Goal: Obtain resource: Obtain resource

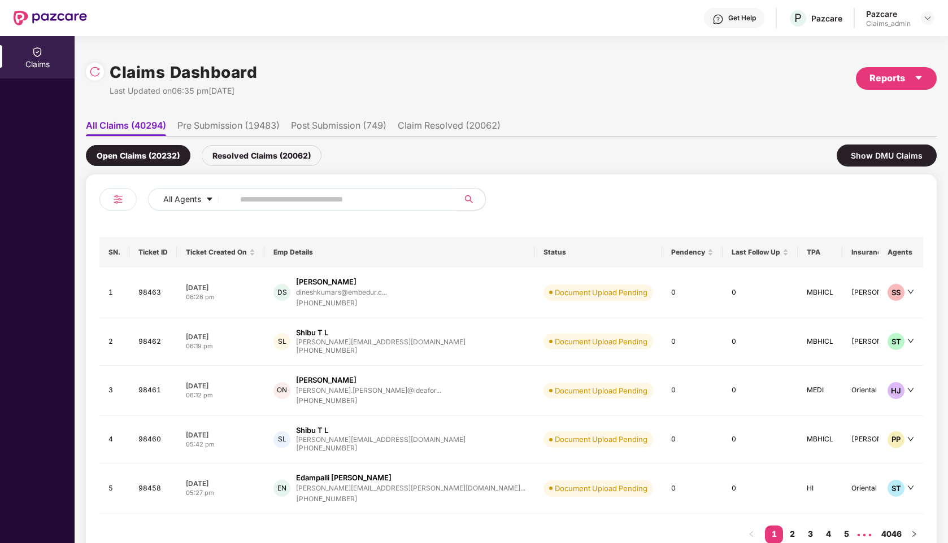
click at [876, 66] on div "Claims Dashboard Last Updated on 06:35 pm, 11 Aug 2025 Reports" at bounding box center [511, 79] width 851 height 60
click at [885, 75] on div "Reports" at bounding box center [896, 78] width 54 height 14
click at [877, 112] on div "Claims Report" at bounding box center [865, 108] width 128 height 12
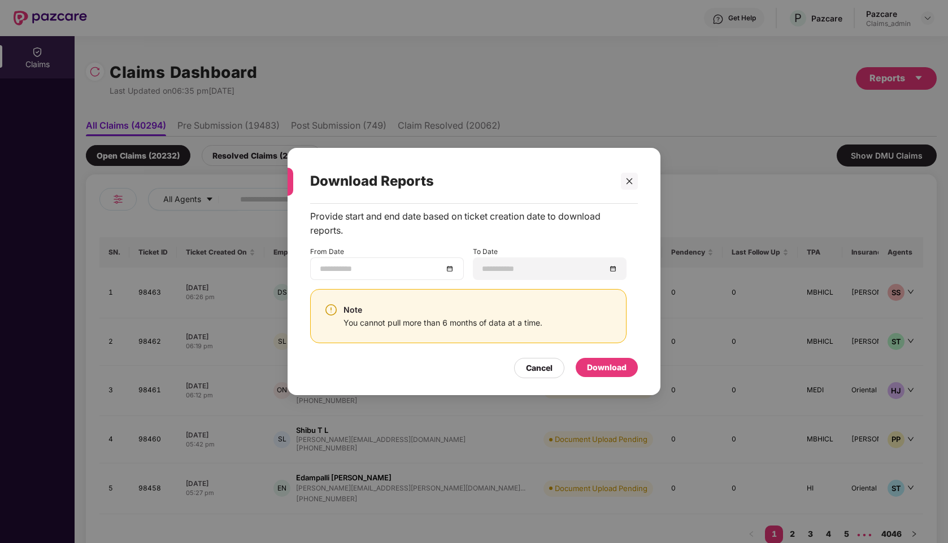
click at [452, 273] on div at bounding box center [387, 269] width 134 height 12
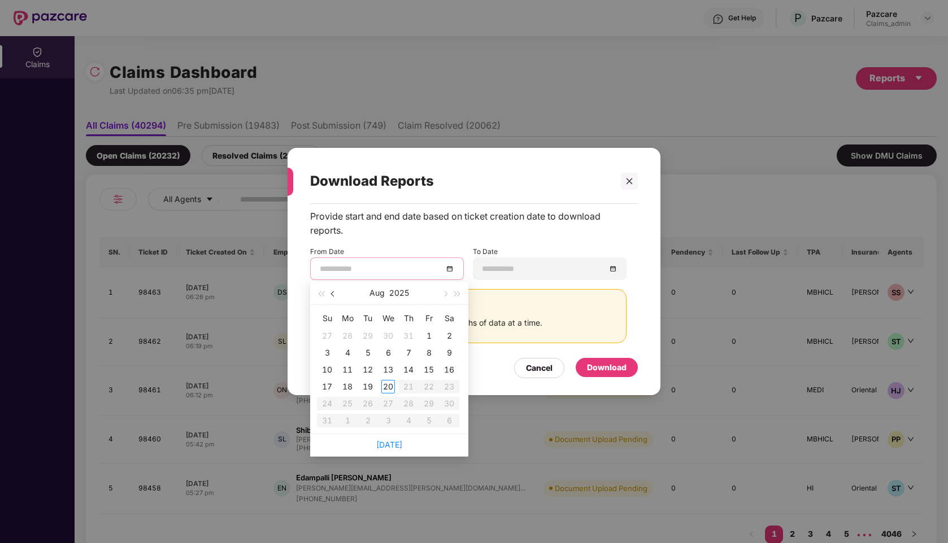
click at [330, 296] on button "button" at bounding box center [333, 293] width 12 height 23
click at [333, 294] on span "button" at bounding box center [334, 294] width 6 height 6
type input "**********"
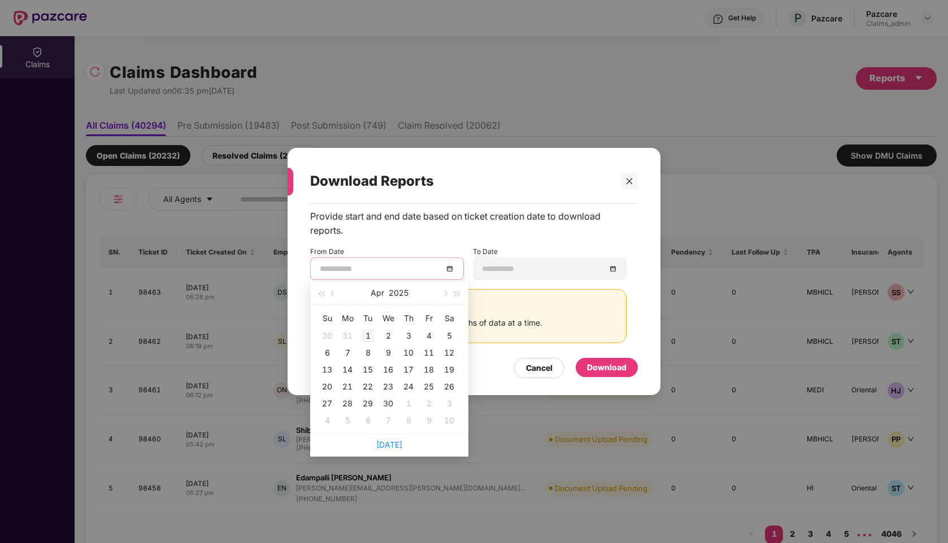
click at [364, 335] on div "1" at bounding box center [368, 336] width 14 height 14
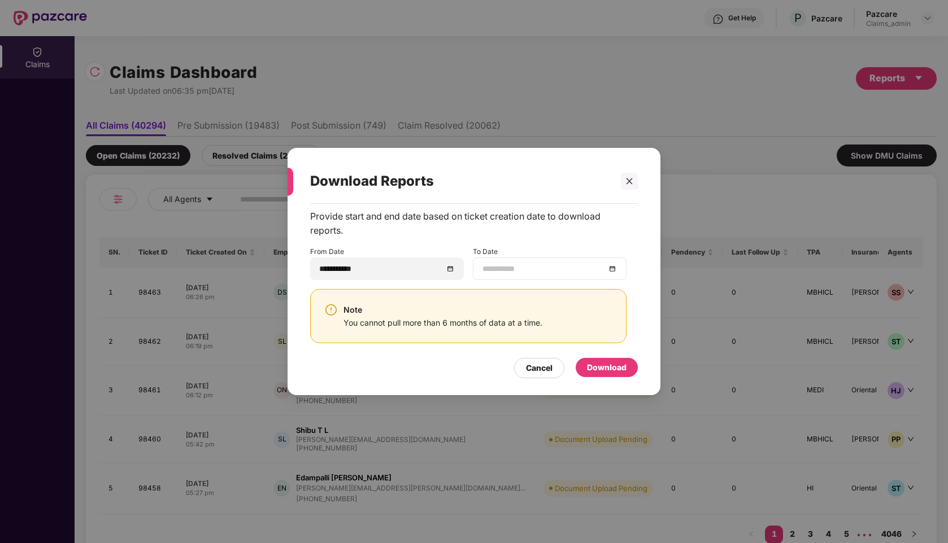
click at [615, 268] on div at bounding box center [549, 269] width 134 height 12
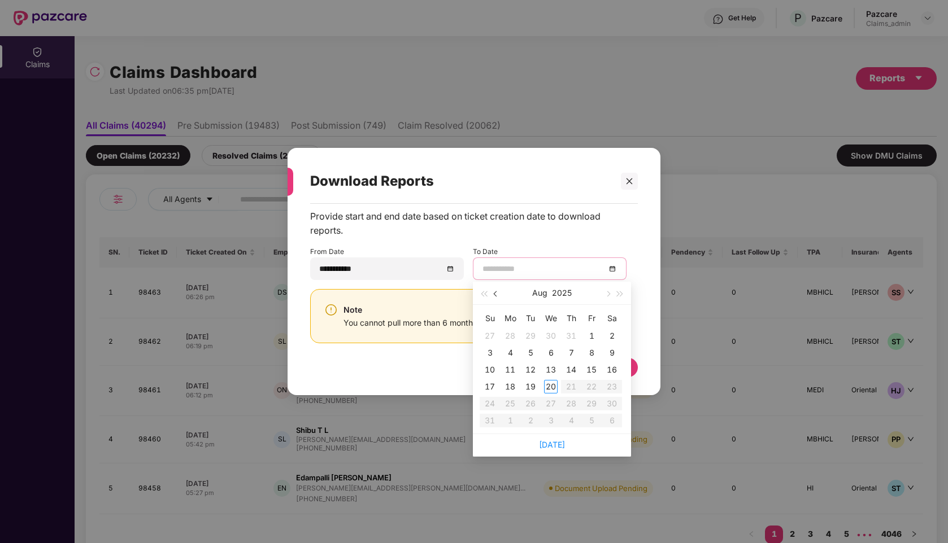
click at [499, 292] on button "button" at bounding box center [496, 293] width 12 height 23
type input "**********"
click at [514, 404] on div "30" at bounding box center [510, 404] width 14 height 14
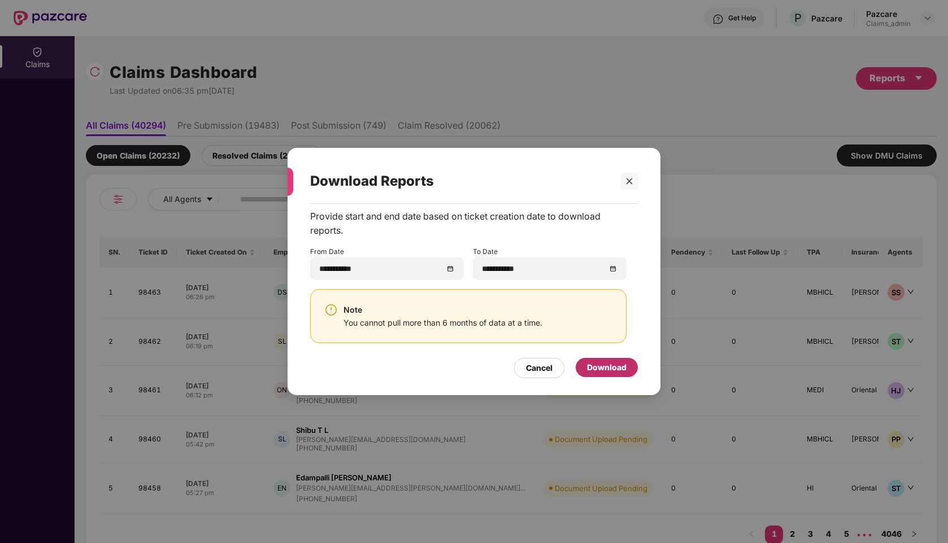
click at [624, 377] on div "Download" at bounding box center [607, 367] width 62 height 19
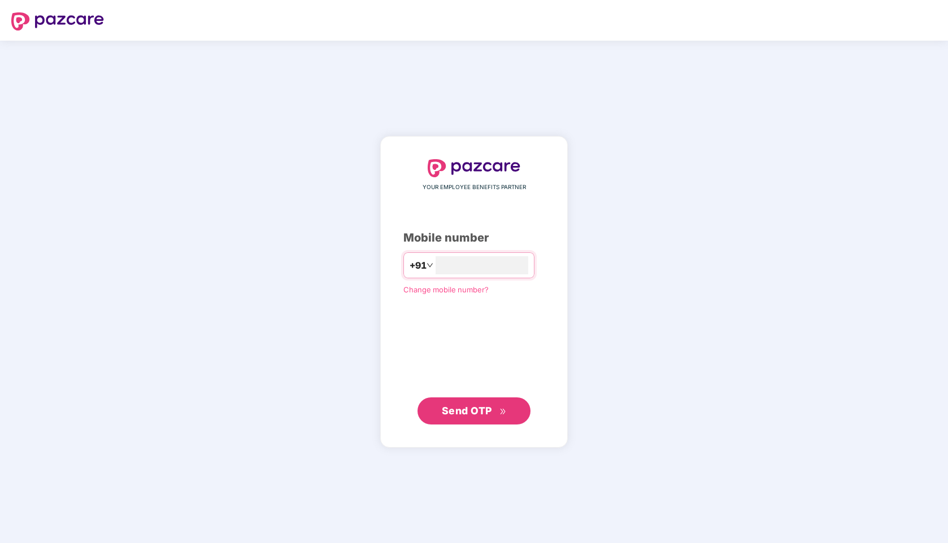
type input "**********"
click at [474, 406] on span "Send OTP" at bounding box center [467, 410] width 50 height 12
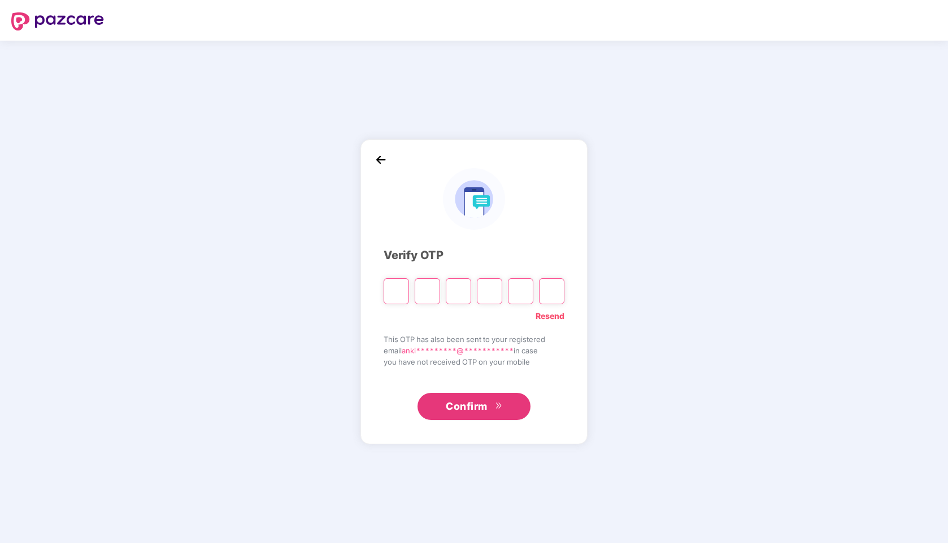
type input "*"
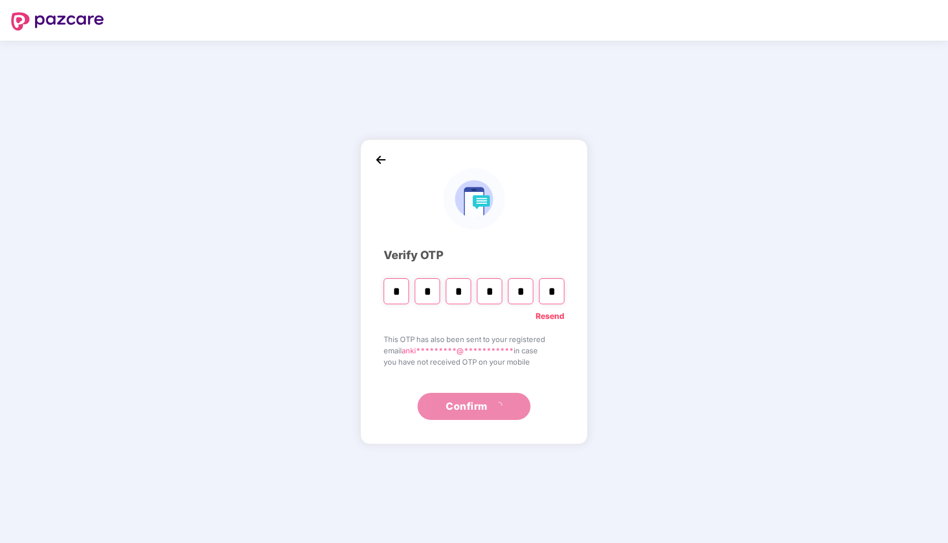
type input "*"
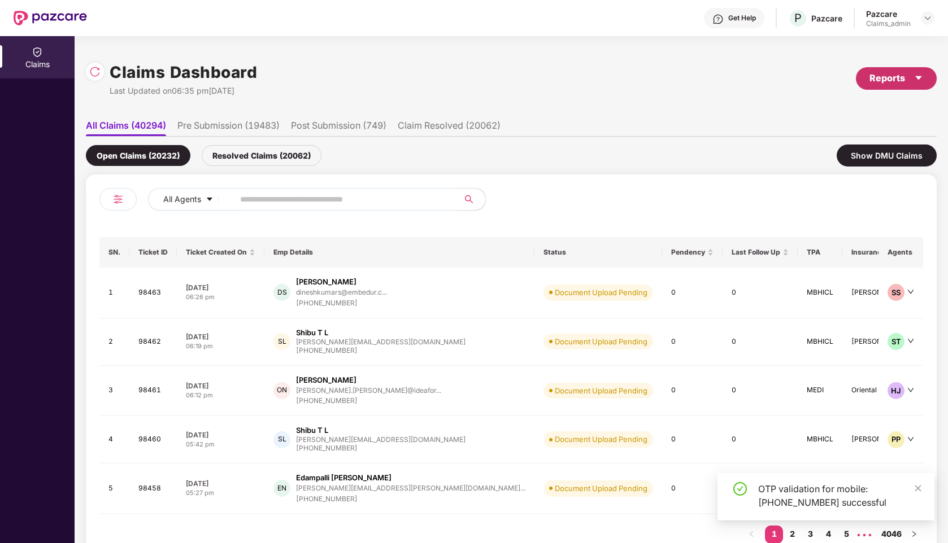
click at [905, 82] on div "Reports" at bounding box center [896, 78] width 54 height 14
click at [890, 107] on div "Claims Report" at bounding box center [865, 108] width 128 height 12
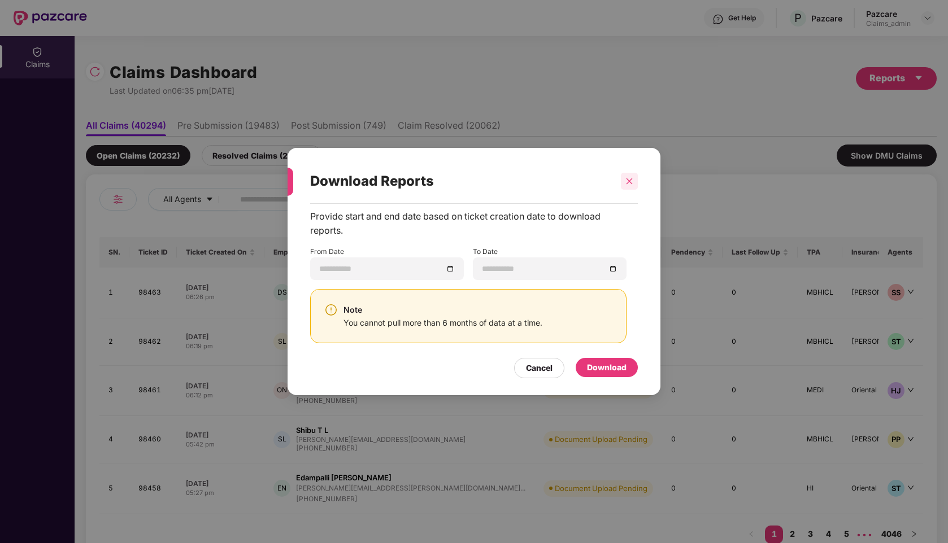
click at [632, 182] on icon "close" at bounding box center [629, 181] width 8 height 8
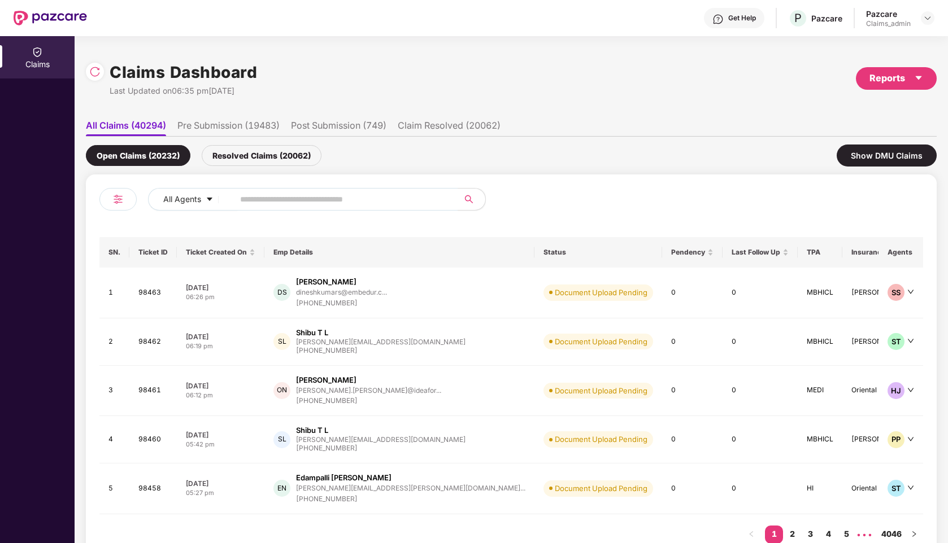
click at [931, 69] on div "Reports" at bounding box center [896, 78] width 81 height 23
click at [893, 136] on div "Claims Pendency Report" at bounding box center [865, 131] width 128 height 12
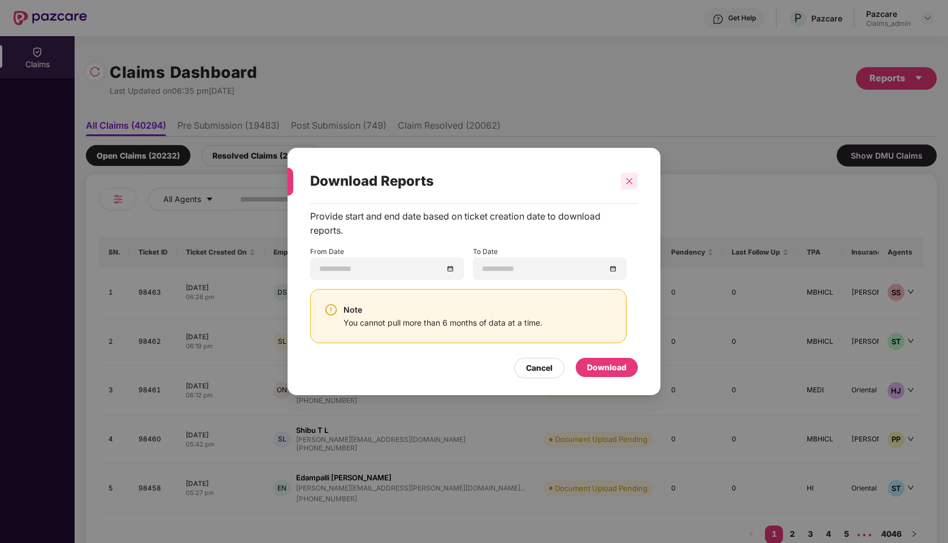
click at [630, 181] on icon "close" at bounding box center [629, 181] width 8 height 8
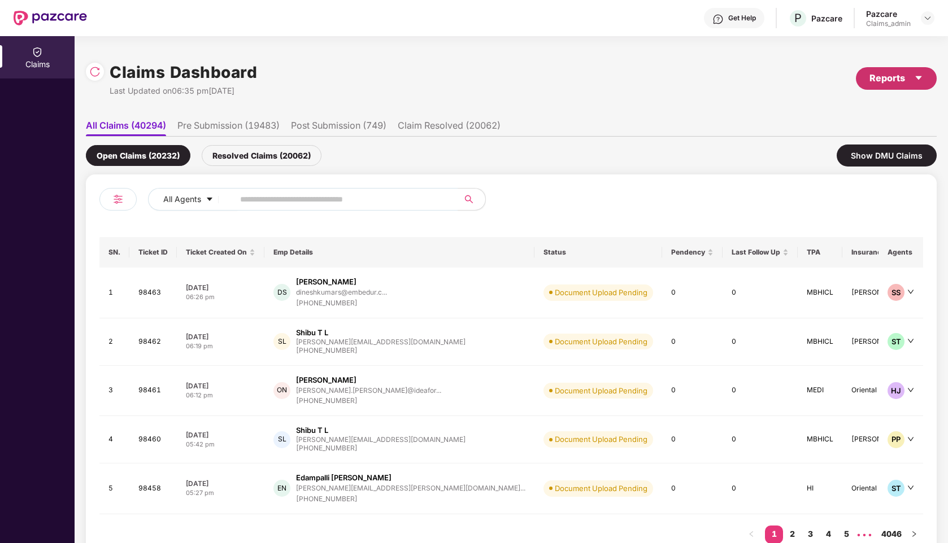
click at [870, 84] on div "Reports" at bounding box center [896, 78] width 54 height 14
click at [804, 104] on div "Claims Report" at bounding box center [826, 108] width 51 height 12
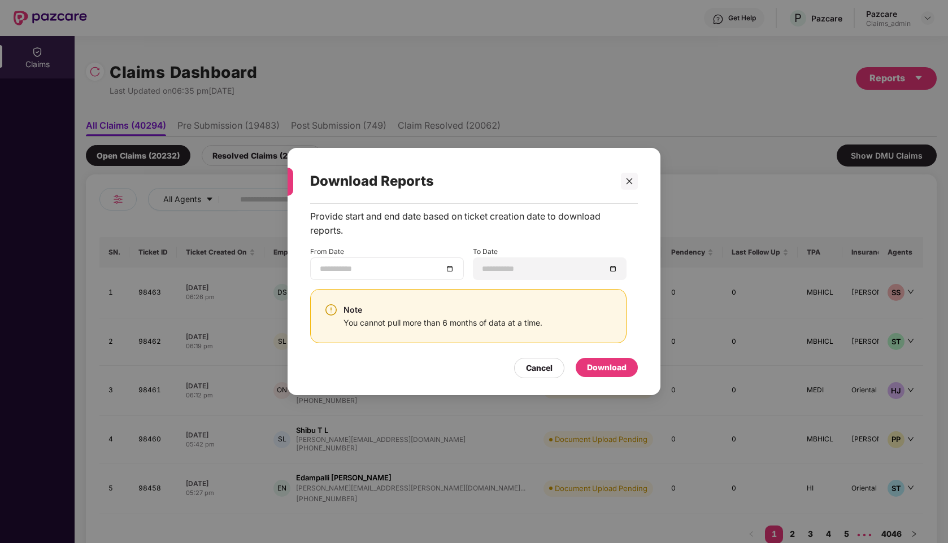
click at [451, 271] on div at bounding box center [387, 269] width 134 height 12
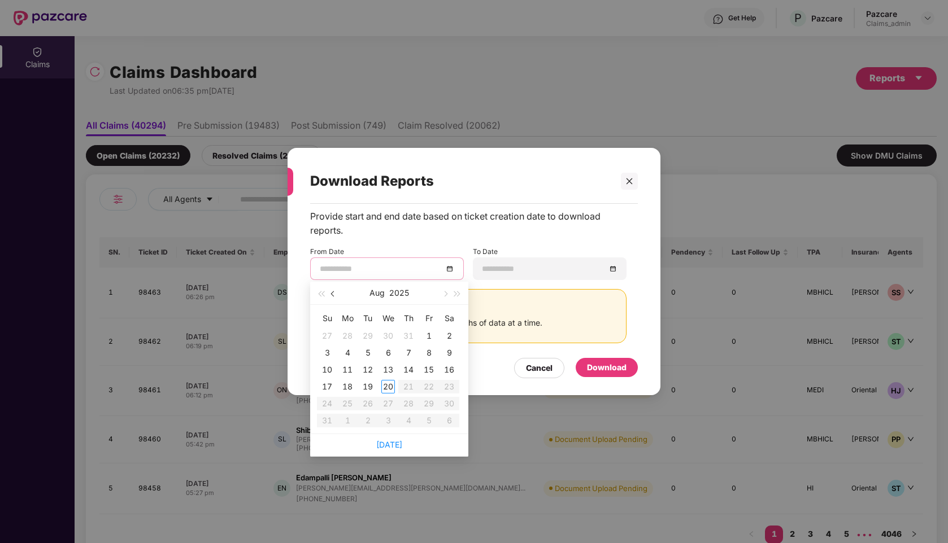
click at [331, 295] on button "button" at bounding box center [333, 293] width 12 height 23
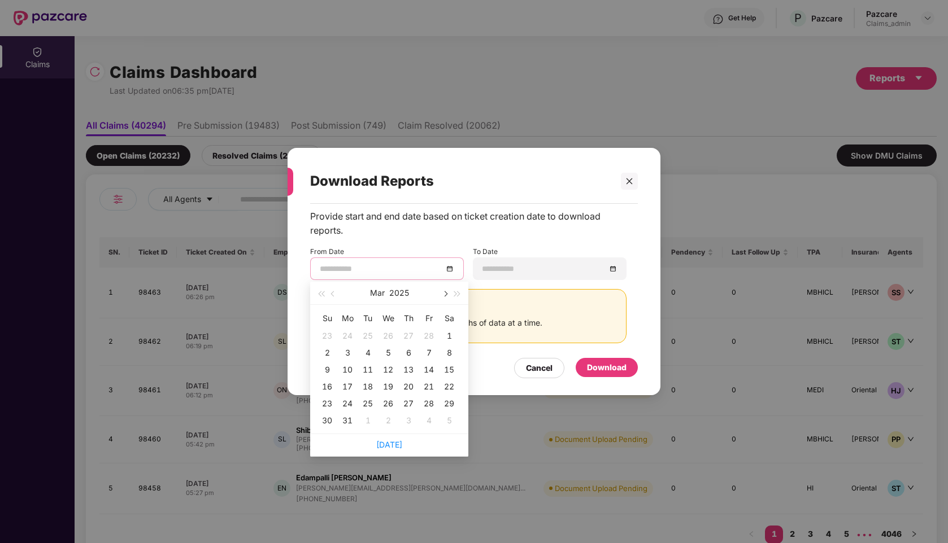
click at [448, 292] on button "button" at bounding box center [444, 293] width 12 height 23
type input "**********"
click at [367, 336] on div "1" at bounding box center [368, 336] width 14 height 14
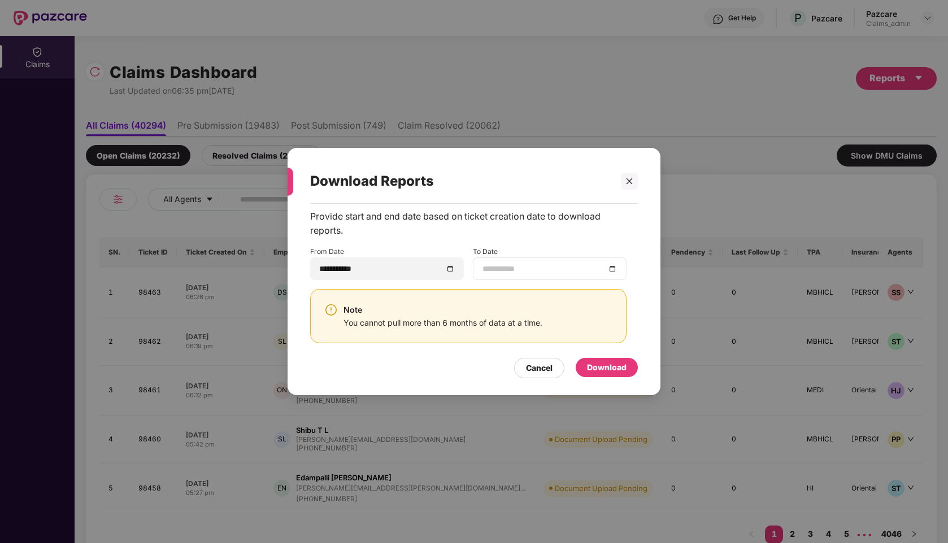
click at [606, 269] on div at bounding box center [549, 269] width 134 height 12
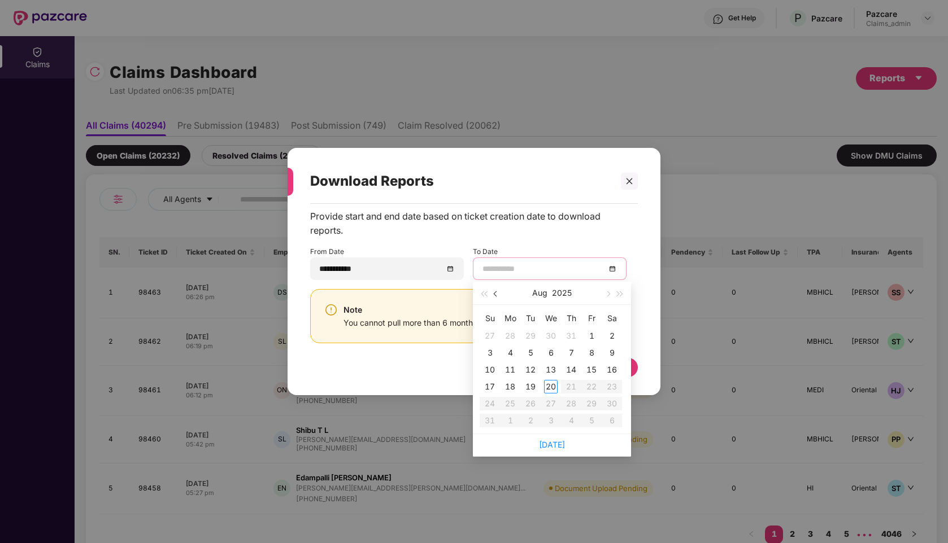
click at [493, 294] on button "button" at bounding box center [496, 293] width 12 height 23
type input "**********"
click at [513, 403] on div "30" at bounding box center [510, 404] width 14 height 14
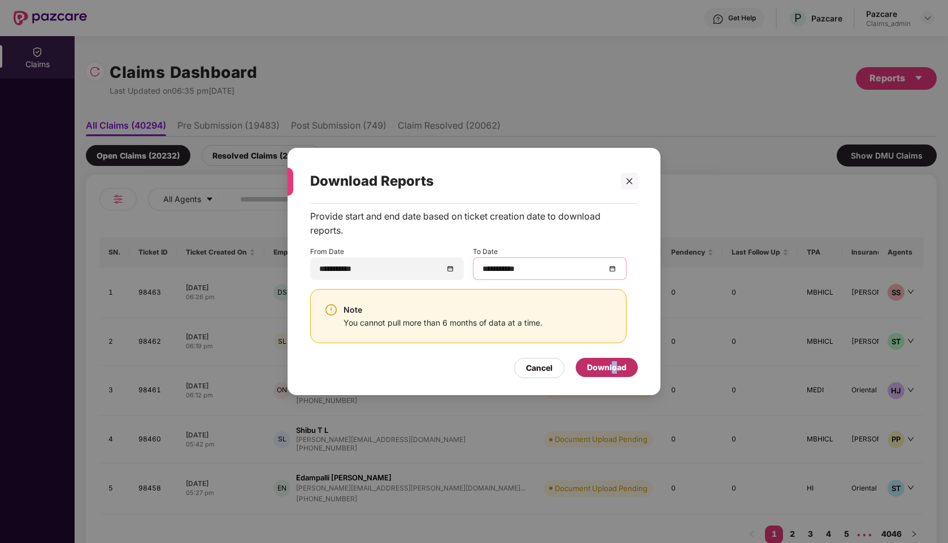
click at [614, 367] on div "Download" at bounding box center [607, 367] width 40 height 12
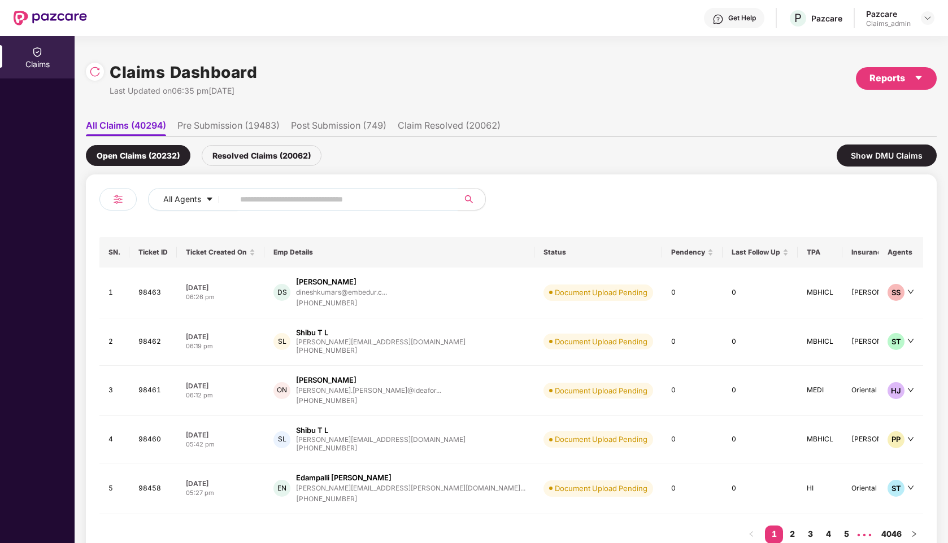
click at [861, 47] on div "Claims Dashboard Last Updated on 06:35 pm[DATE] Reports All Claims (40294) Pre …" at bounding box center [511, 307] width 851 height 542
